Goal: Information Seeking & Learning: Learn about a topic

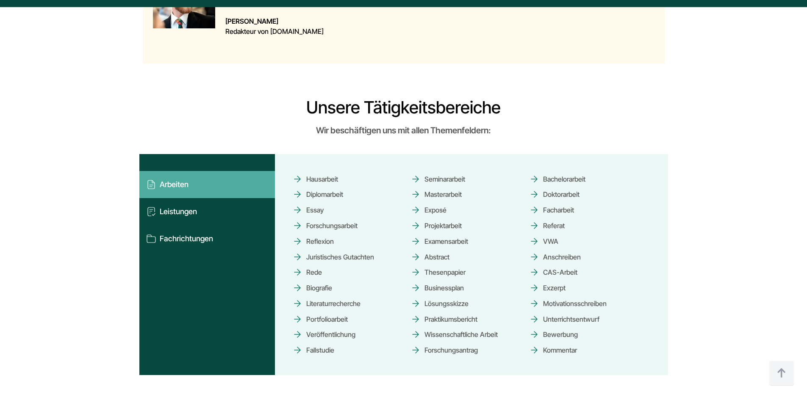
scroll to position [1144, 0]
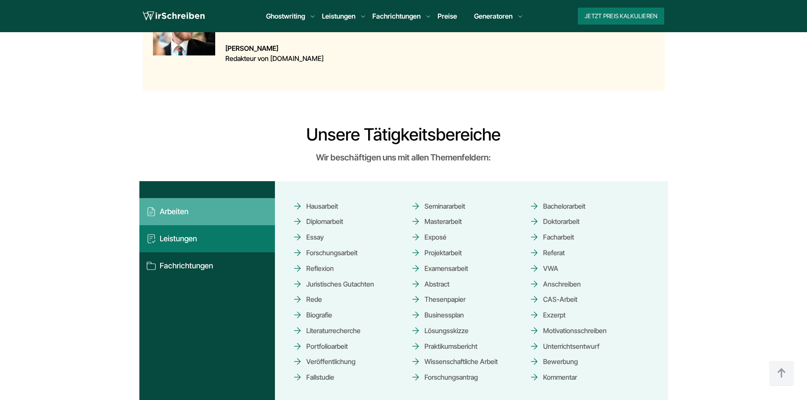
click at [171, 225] on button "Leistungen" at bounding box center [207, 238] width 136 height 27
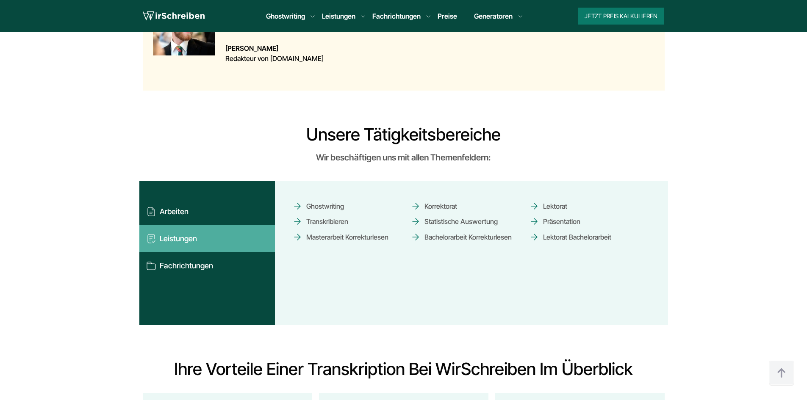
click at [328, 214] on link "Transkribieren" at bounding box center [320, 221] width 56 height 15
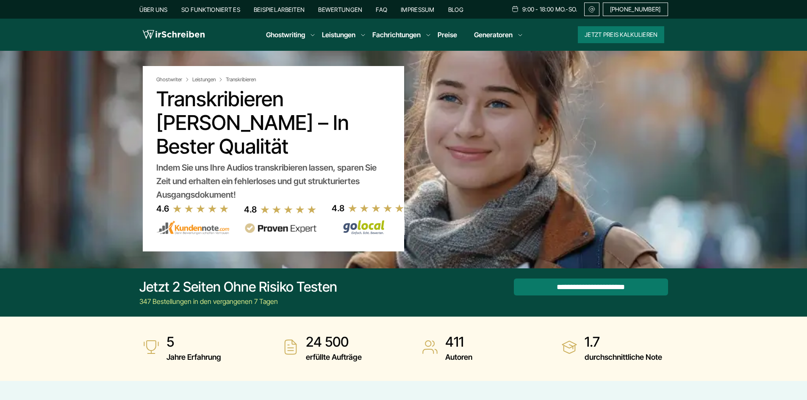
click at [158, 6] on link "Über uns" at bounding box center [153, 9] width 28 height 7
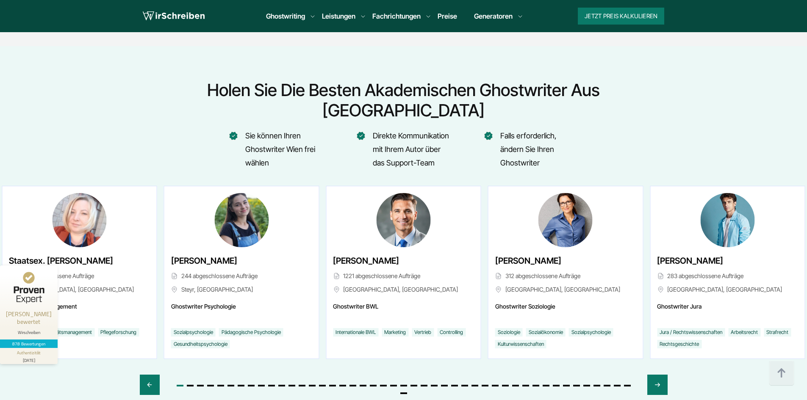
scroll to position [3158, 0]
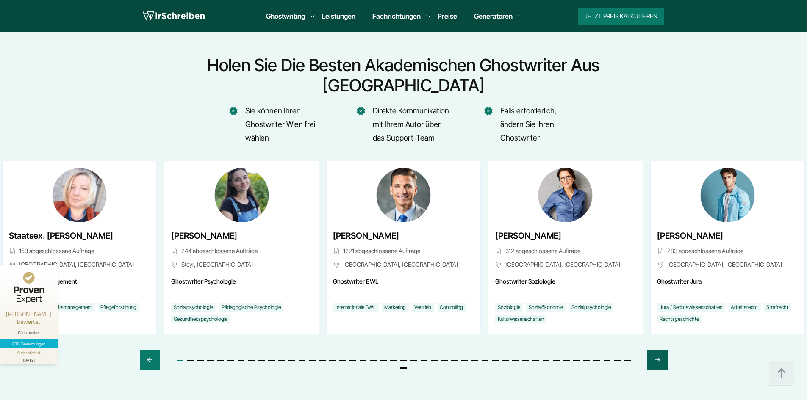
click at [666, 350] on div "Next slide" at bounding box center [657, 360] width 20 height 20
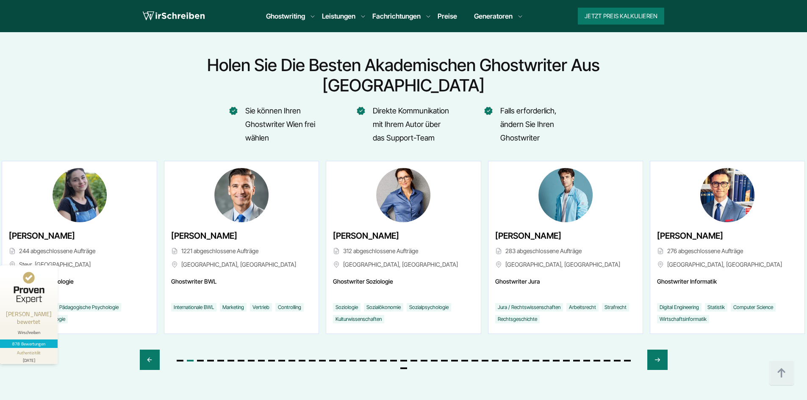
click at [450, 14] on link "Preise" at bounding box center [447, 16] width 19 height 8
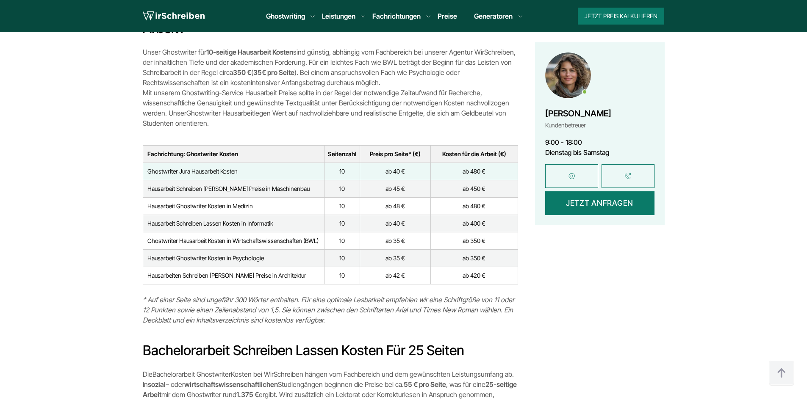
scroll to position [2542, 0]
